Goal: Task Accomplishment & Management: Manage account settings

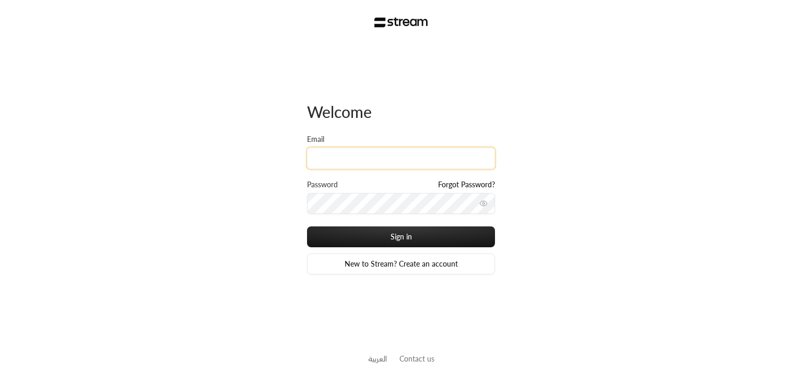
click at [378, 157] on input "Email" at bounding box center [401, 158] width 188 height 21
click at [441, 155] on input "mrasharabi+TRY@streampay.sa" at bounding box center [401, 158] width 188 height 21
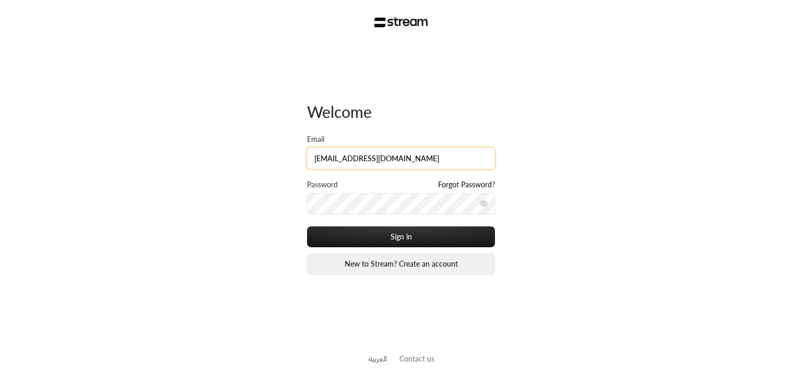
type input "mrasharabi+staging@streampay.sa"
